Goal: Transaction & Acquisition: Purchase product/service

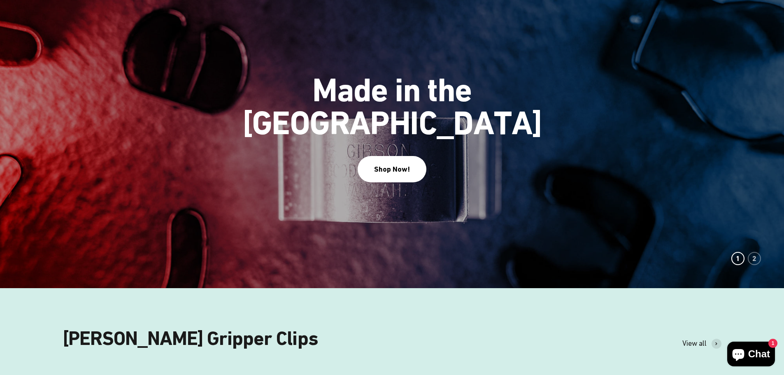
scroll to position [124, 0]
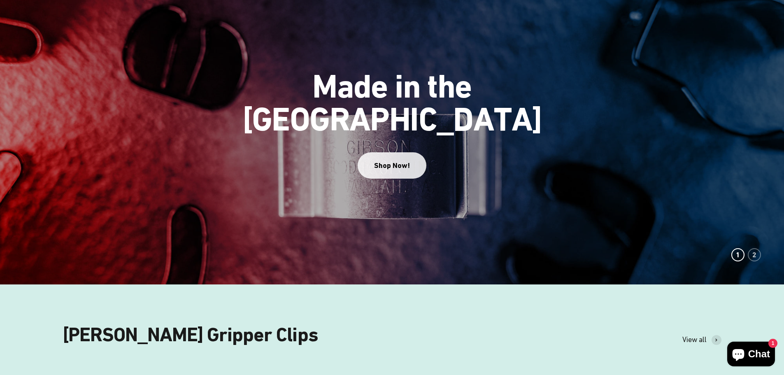
click at [394, 160] on div "Shop Now!" at bounding box center [392, 166] width 36 height 12
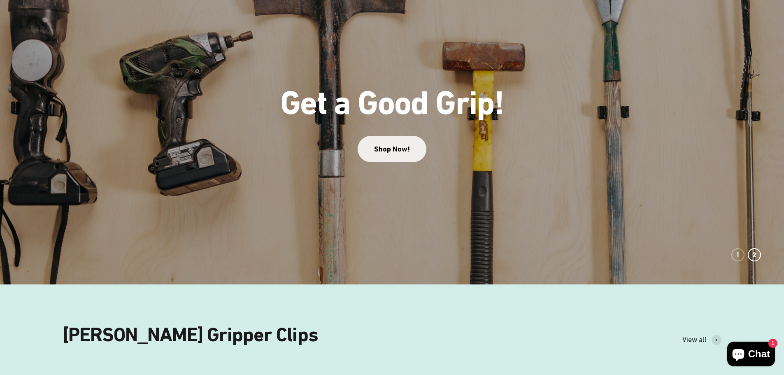
click at [394, 147] on link "Shop Now!" at bounding box center [392, 149] width 69 height 26
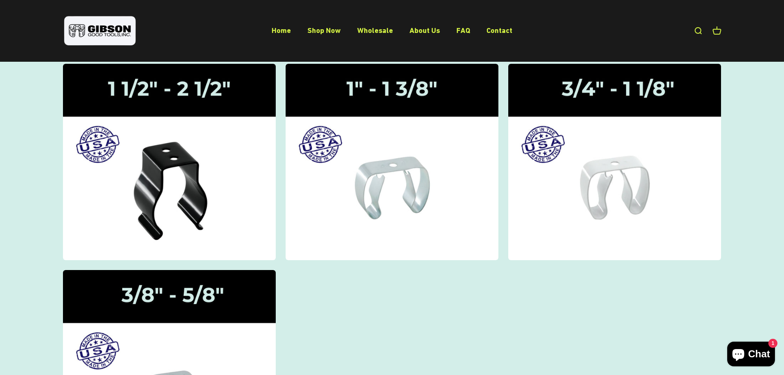
scroll to position [82, 0]
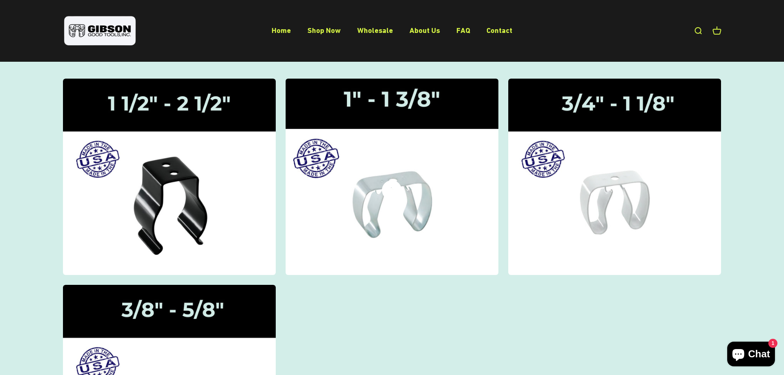
click at [441, 203] on img at bounding box center [392, 176] width 226 height 208
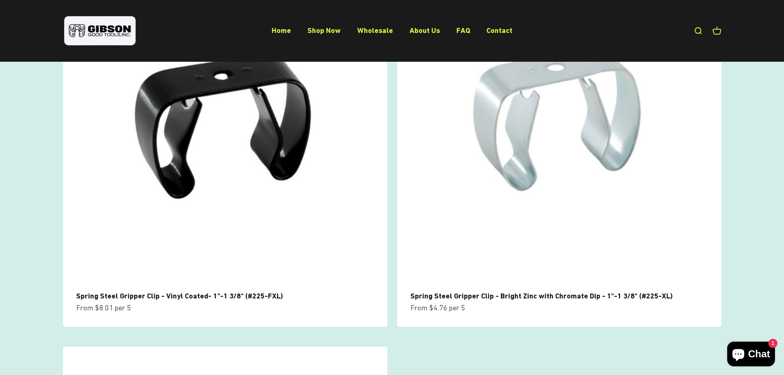
scroll to position [165, 0]
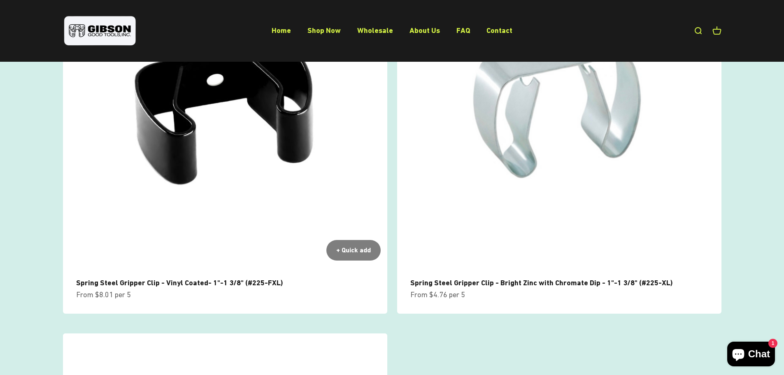
click at [196, 253] on img at bounding box center [225, 105] width 324 height 324
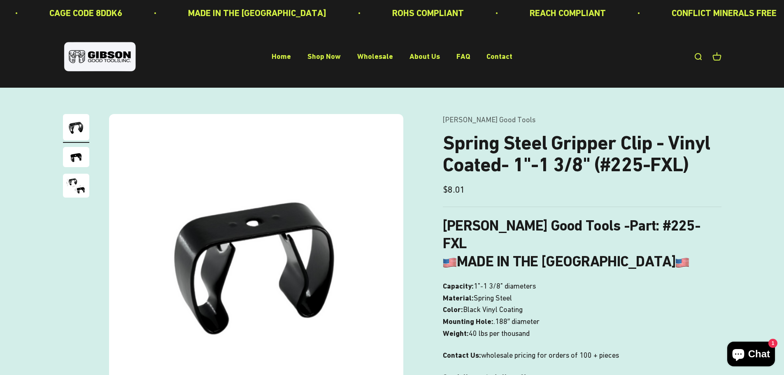
click at [70, 159] on img "Go to item 2" at bounding box center [76, 157] width 26 height 20
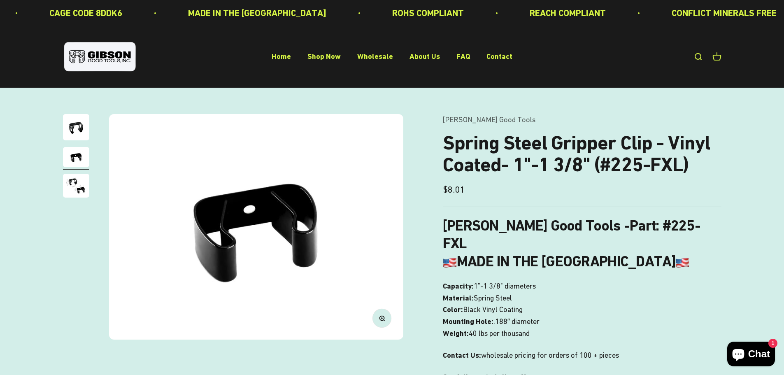
click at [75, 189] on img "Go to item 3" at bounding box center [76, 186] width 26 height 24
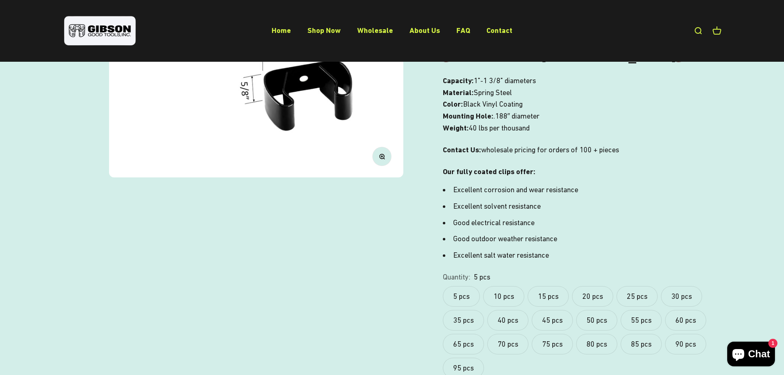
scroll to position [206, 0]
click at [507, 310] on label "40 pcs" at bounding box center [508, 320] width 41 height 21
